Goal: Book appointment/travel/reservation

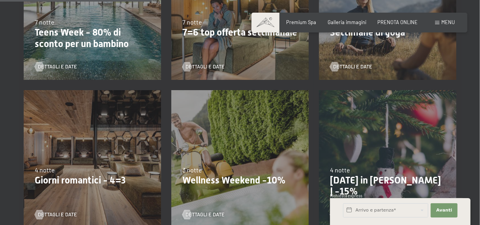
scroll to position [421, 0]
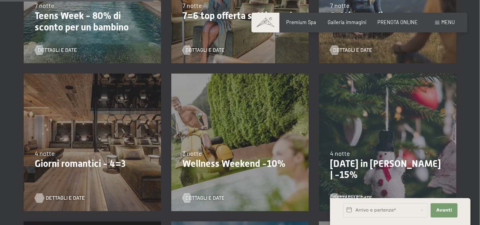
click at [74, 198] on span "Dettagli e Date" at bounding box center [65, 197] width 39 height 7
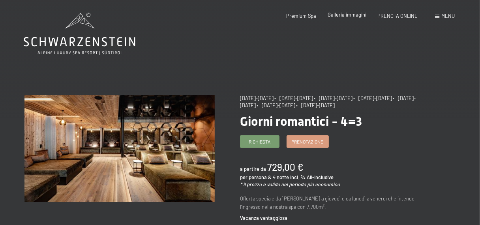
click at [355, 16] on span "Galleria immagini" at bounding box center [346, 14] width 39 height 6
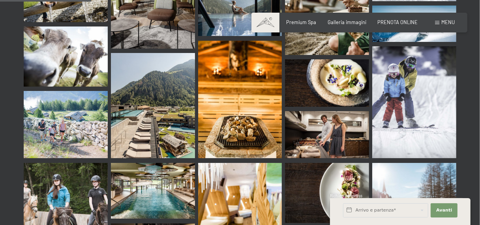
scroll to position [1315, 0]
